Goal: Navigation & Orientation: Find specific page/section

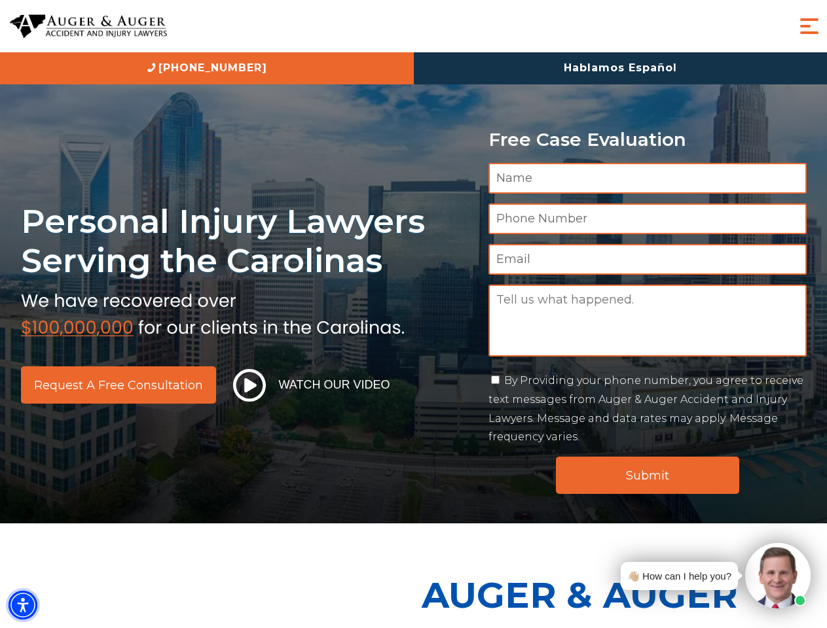
click at [23, 605] on img "Accessibility Menu" at bounding box center [23, 605] width 29 height 29
